Goal: Find specific page/section: Find specific page/section

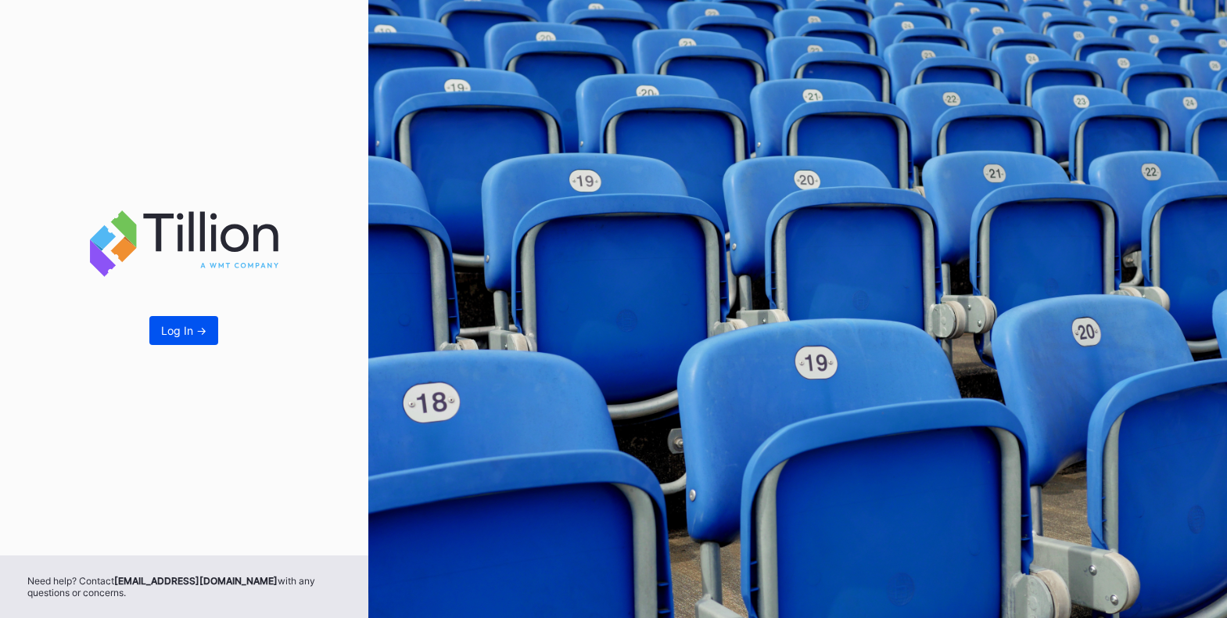
click at [196, 332] on div "Log In ->" at bounding box center [183, 330] width 45 height 13
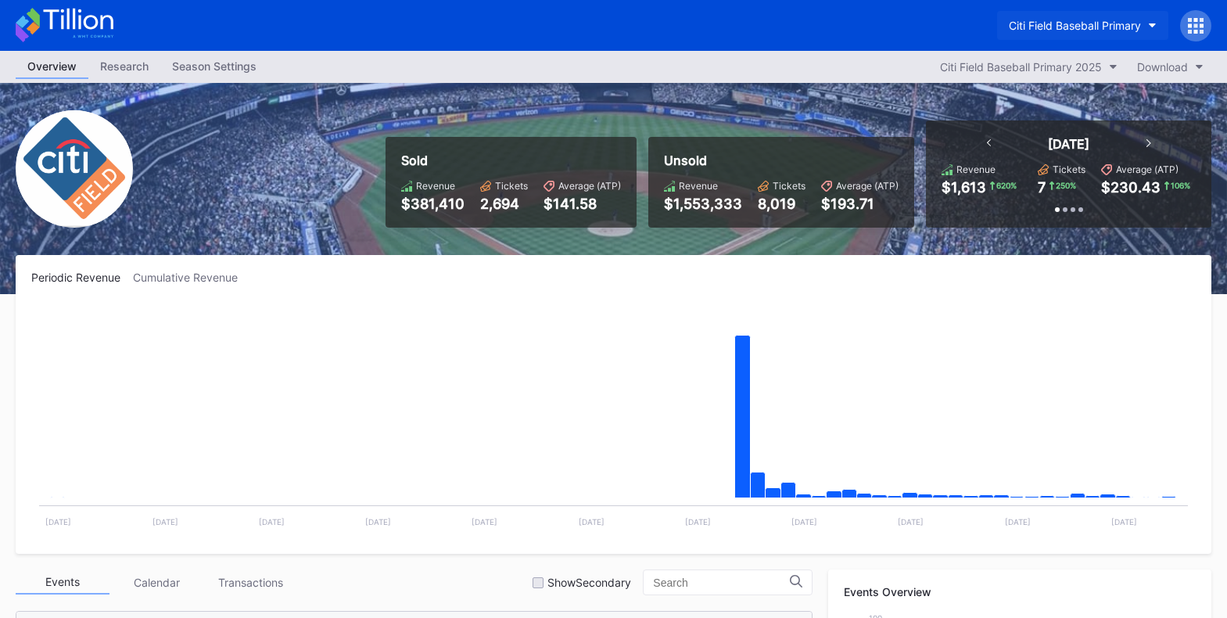
click at [1035, 17] on button "Citi Field Baseball Primary" at bounding box center [1082, 25] width 171 height 29
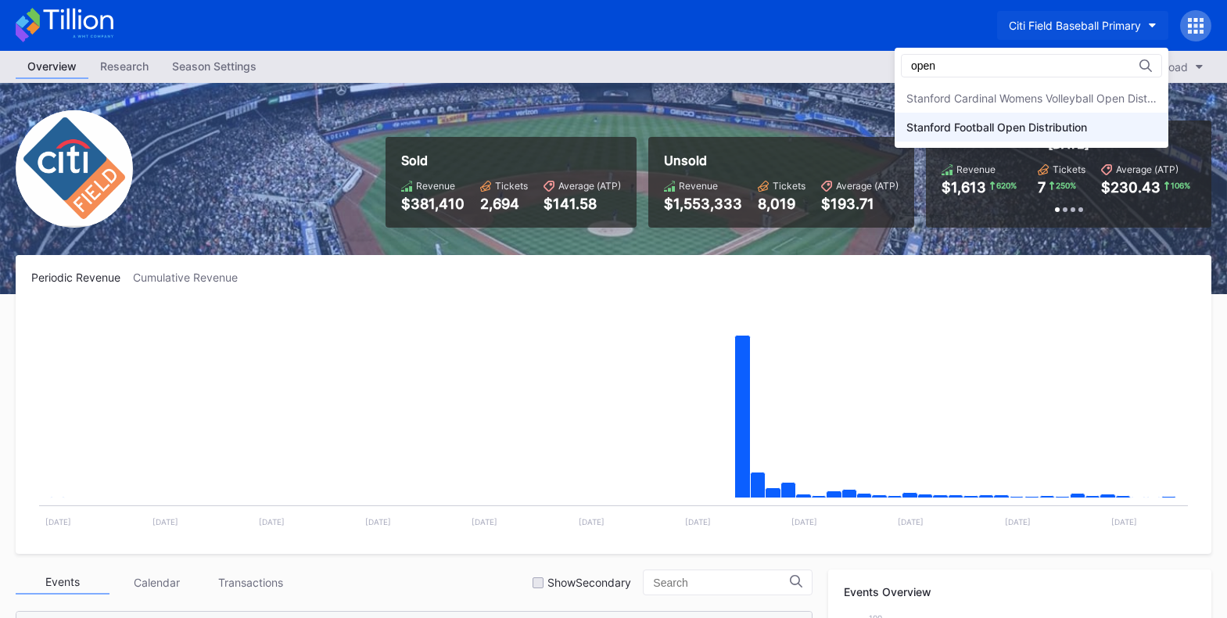
type input "open"
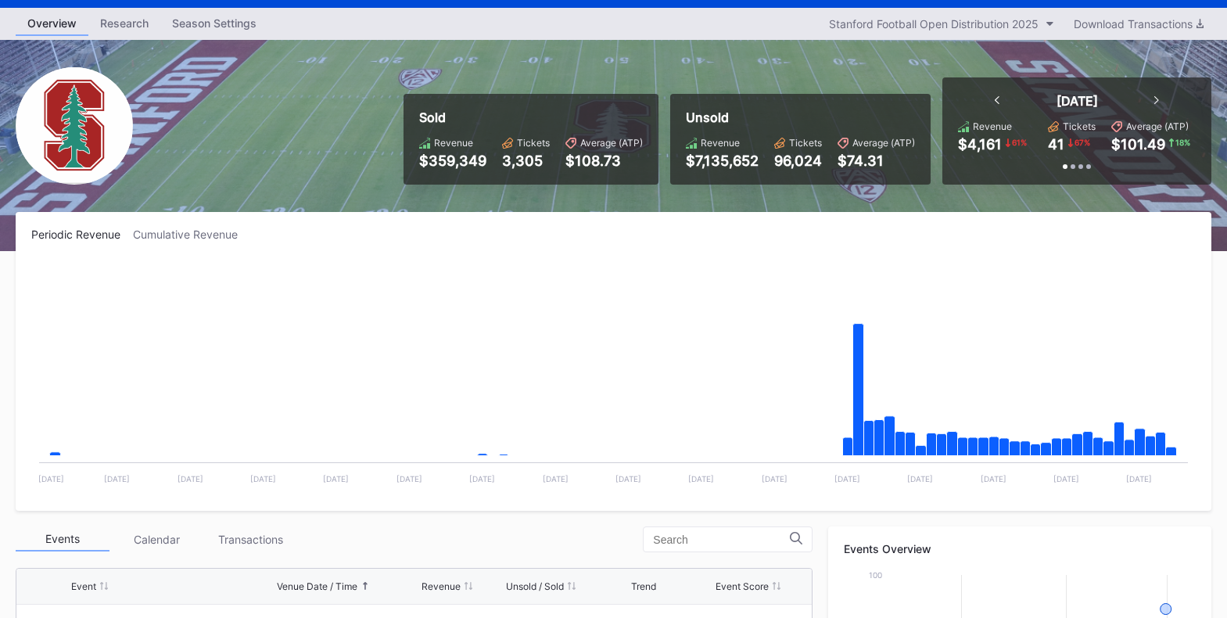
scroll to position [246, 0]
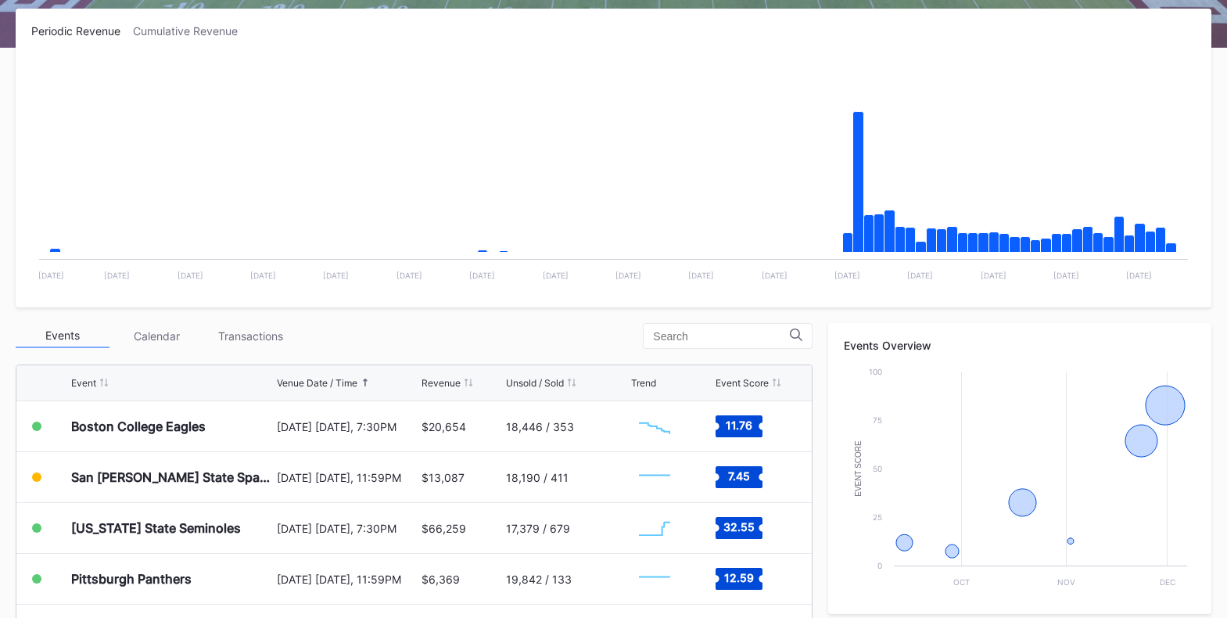
click at [534, 318] on div "Periodic Revenue Cumulative Revenue Created with Highcharts 11.2.0 Chart title …" at bounding box center [613, 473] width 1227 height 928
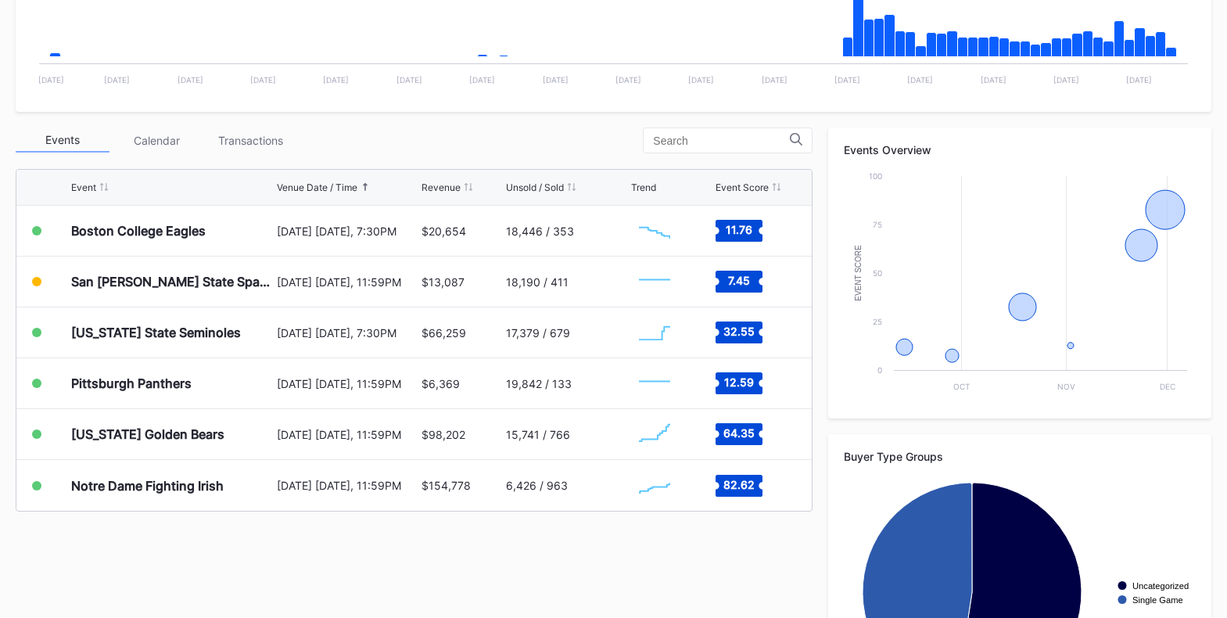
scroll to position [548, 0]
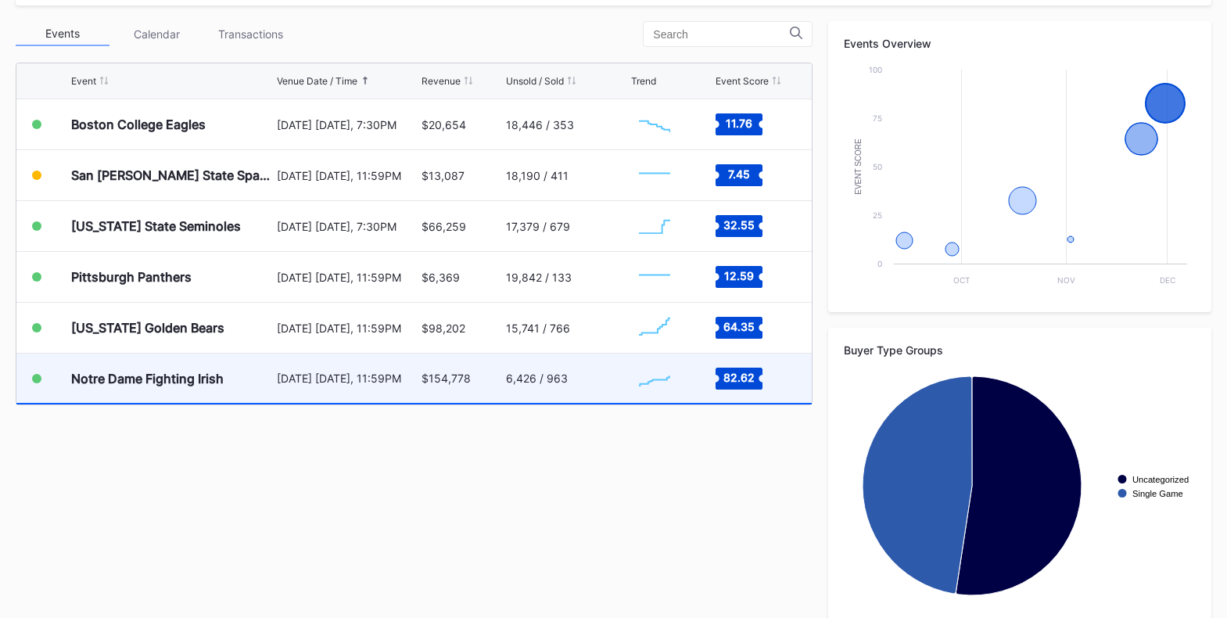
click at [516, 369] on div "6,426 / 963" at bounding box center [566, 378] width 121 height 49
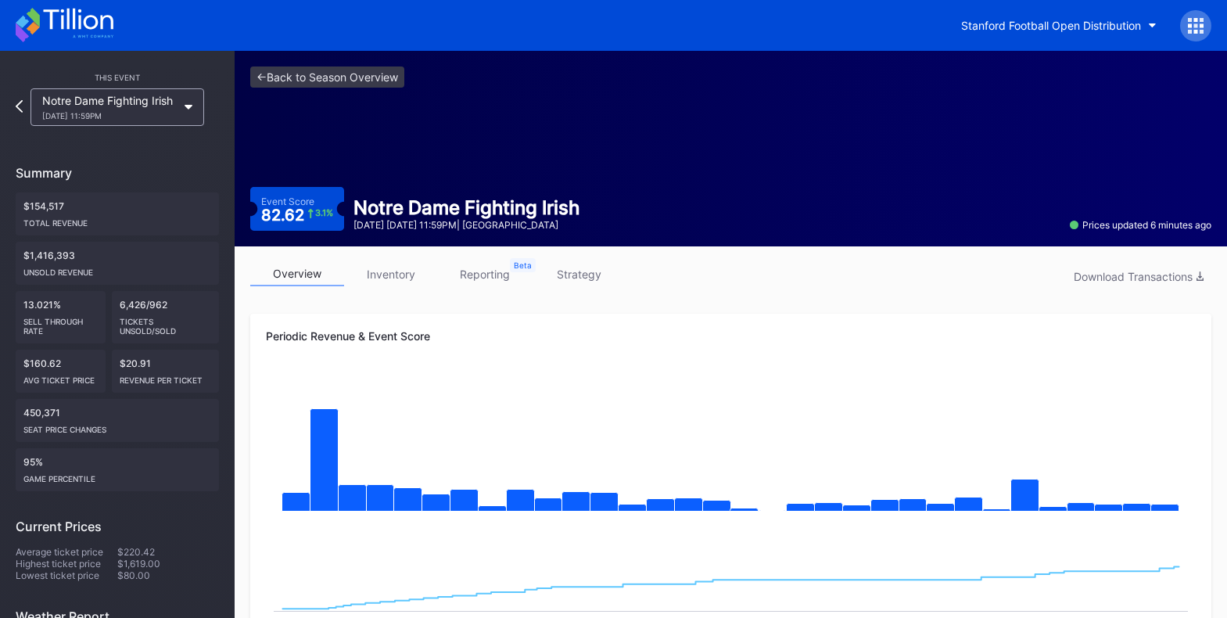
click at [54, 34] on icon at bounding box center [65, 25] width 98 height 34
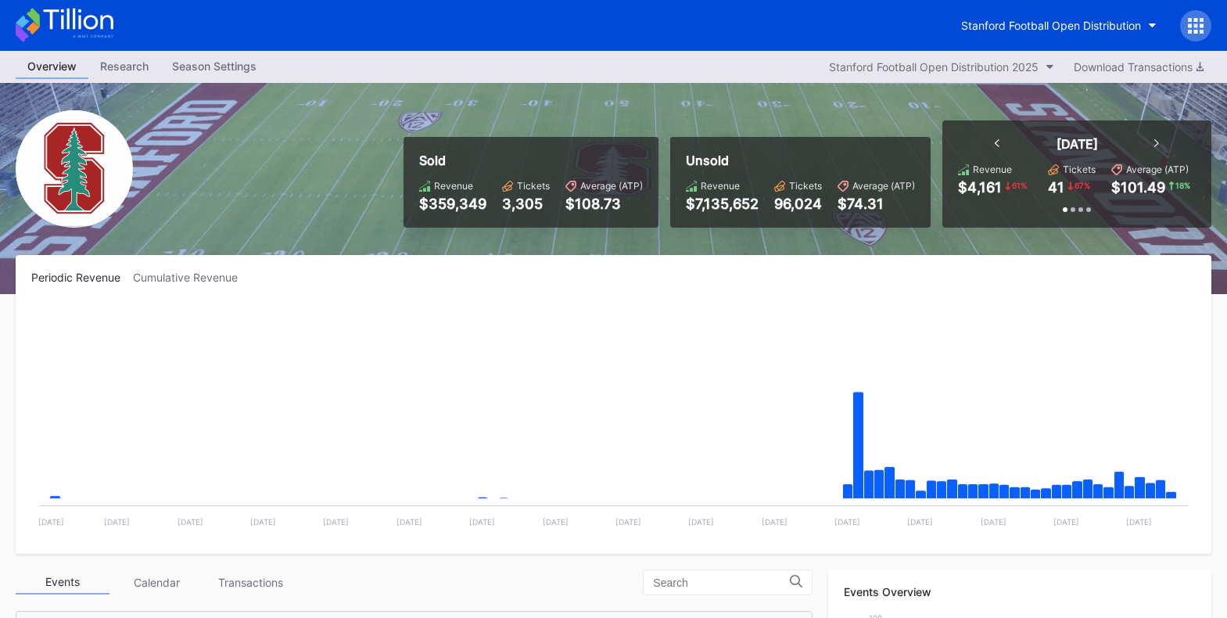
scroll to position [565, 0]
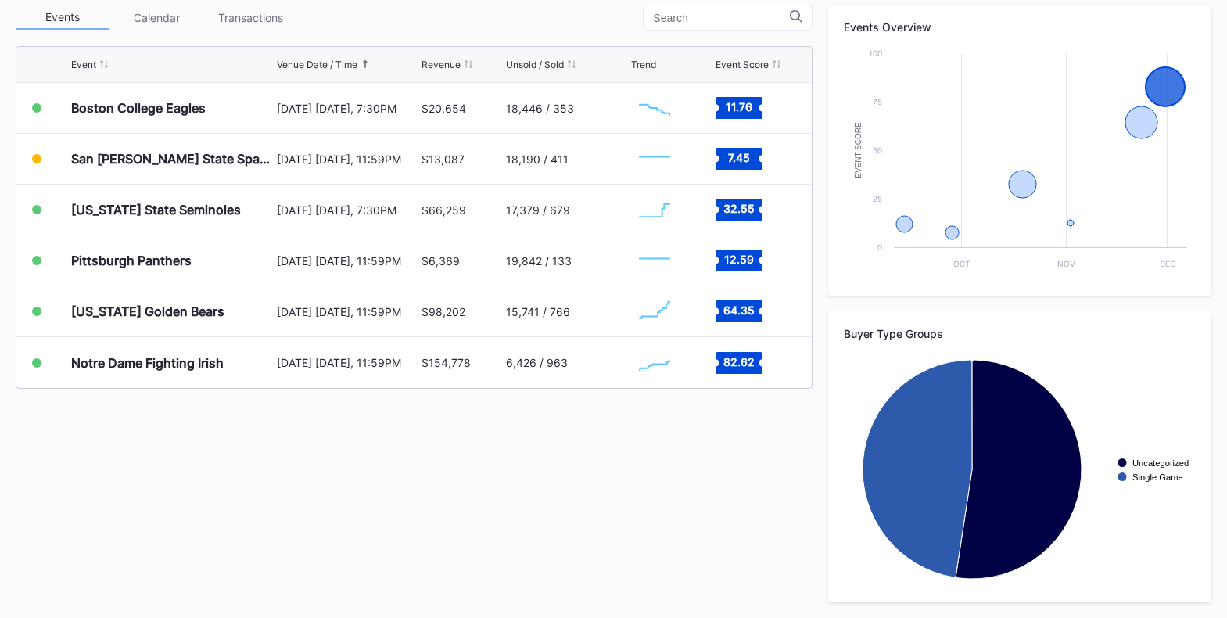
click at [507, 429] on div "Events Calendar Transactions Event Venue Date / Time Revenue Unsold / Sold Tren…" at bounding box center [614, 304] width 1196 height 598
